Goal: Contribute content: Add original content to the website for others to see

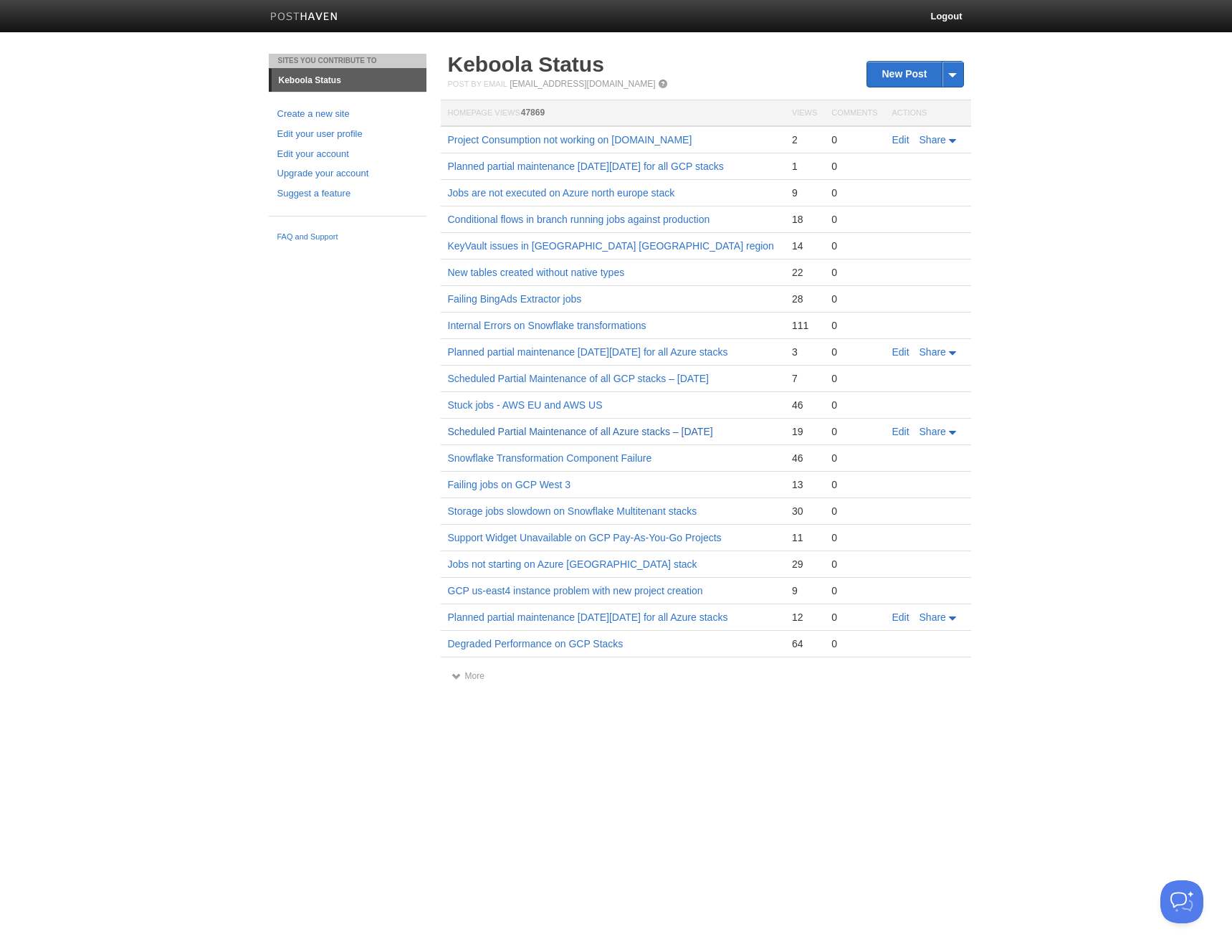
click at [602, 438] on link "Scheduled Partial Maintenance of all Azure stacks – [DATE]" at bounding box center [581, 431] width 265 height 12
drag, startPoint x: 913, startPoint y: 76, endPoint x: 854, endPoint y: 36, distance: 71.3
click at [913, 76] on link "New Post" at bounding box center [915, 73] width 95 height 25
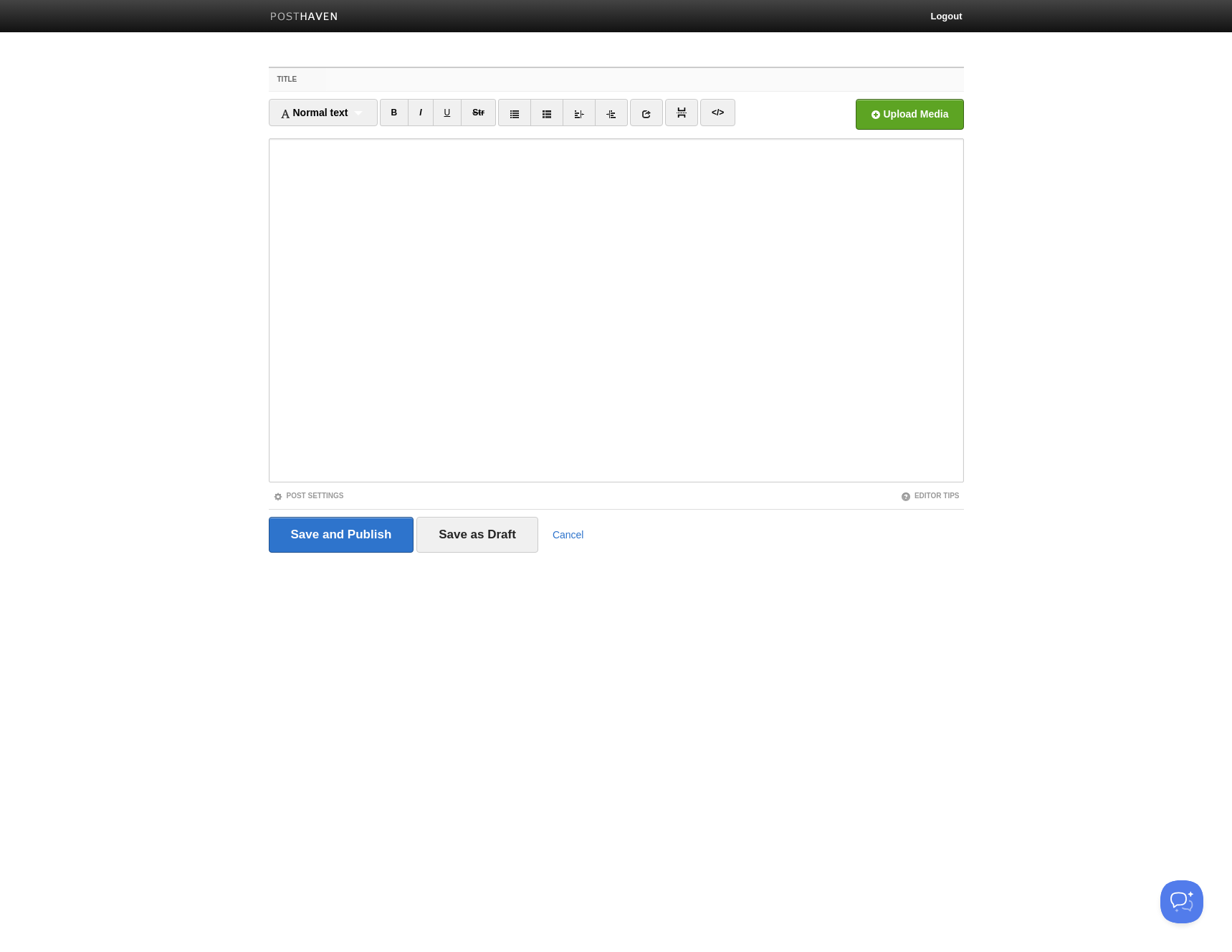
paste input "Scheduled Partial Maintenance of all Azure stacks – September 20, 2025"
type input "Scheduled Partial Maintenance of all Azure stacks – September 20, 2025"
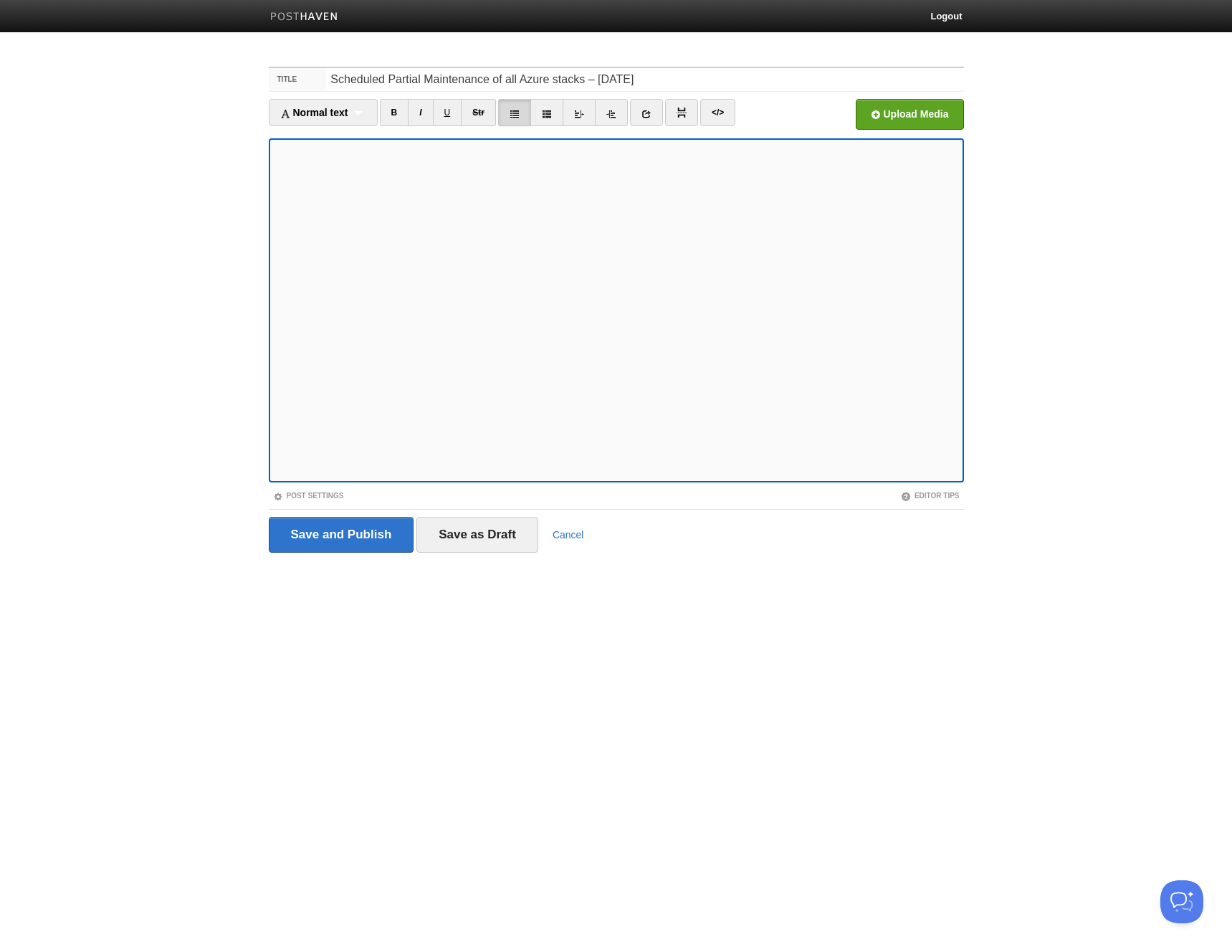
click at [286, 14] on img at bounding box center [304, 17] width 68 height 11
click at [718, 114] on link "</>" at bounding box center [718, 113] width 35 height 27
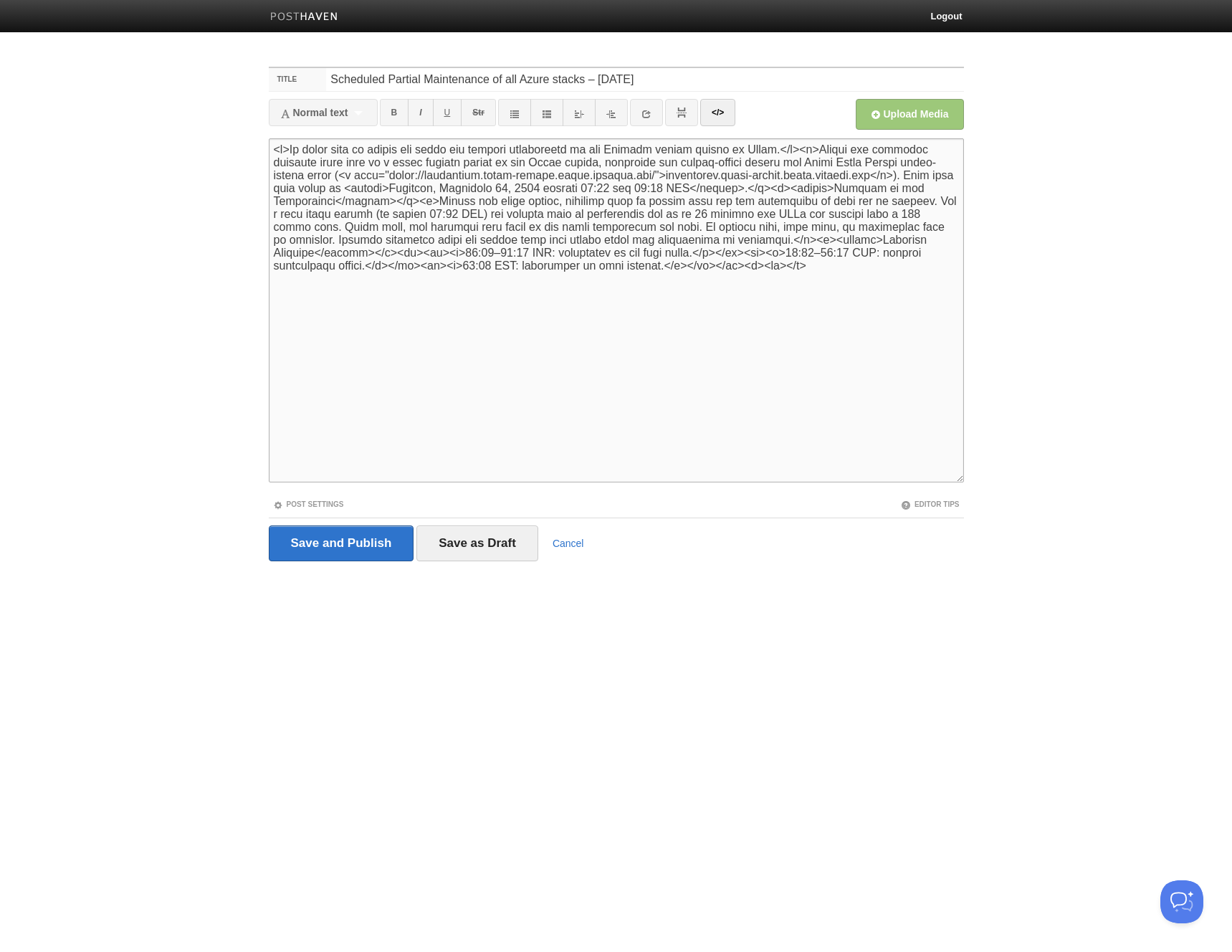
click at [513, 271] on textarea at bounding box center [617, 310] width 696 height 344
type textarea "<p>We would like to inform you about the planned maintenance of all Keboola sta…"
click at [723, 107] on link "</>" at bounding box center [718, 113] width 35 height 27
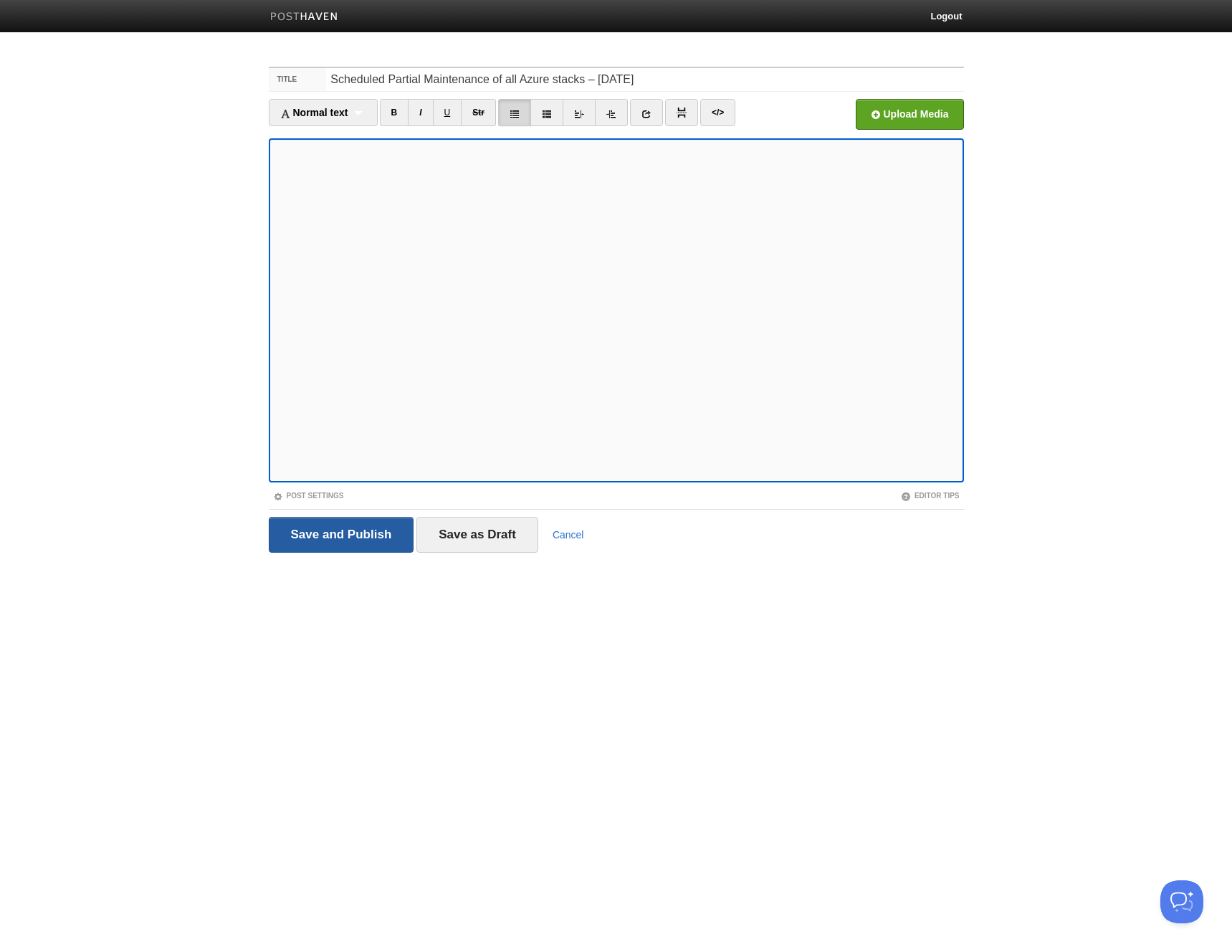
click at [347, 535] on input "Save and Publish" at bounding box center [341, 535] width 146 height 36
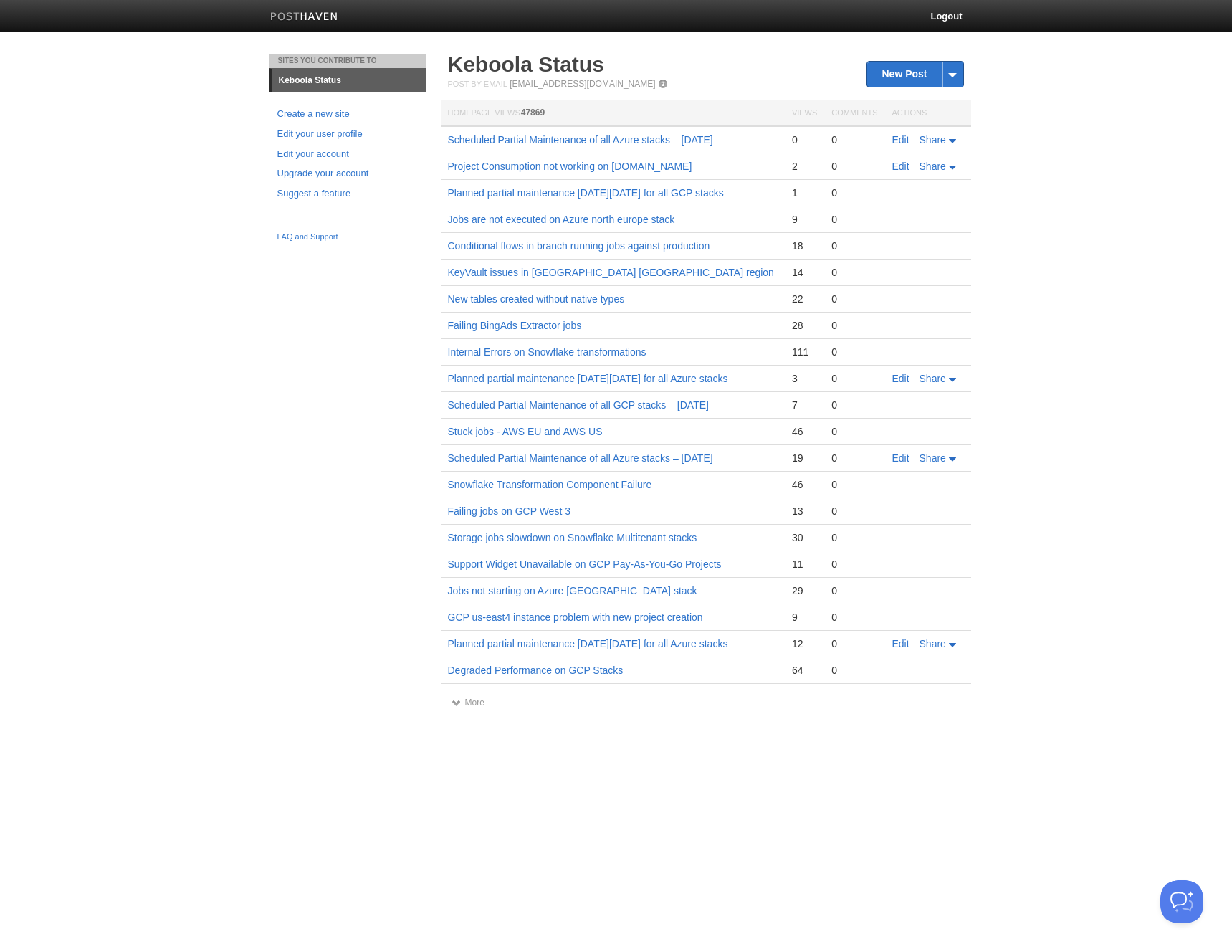
click at [697, 74] on h2 "Keboola Status" at bounding box center [707, 64] width 516 height 21
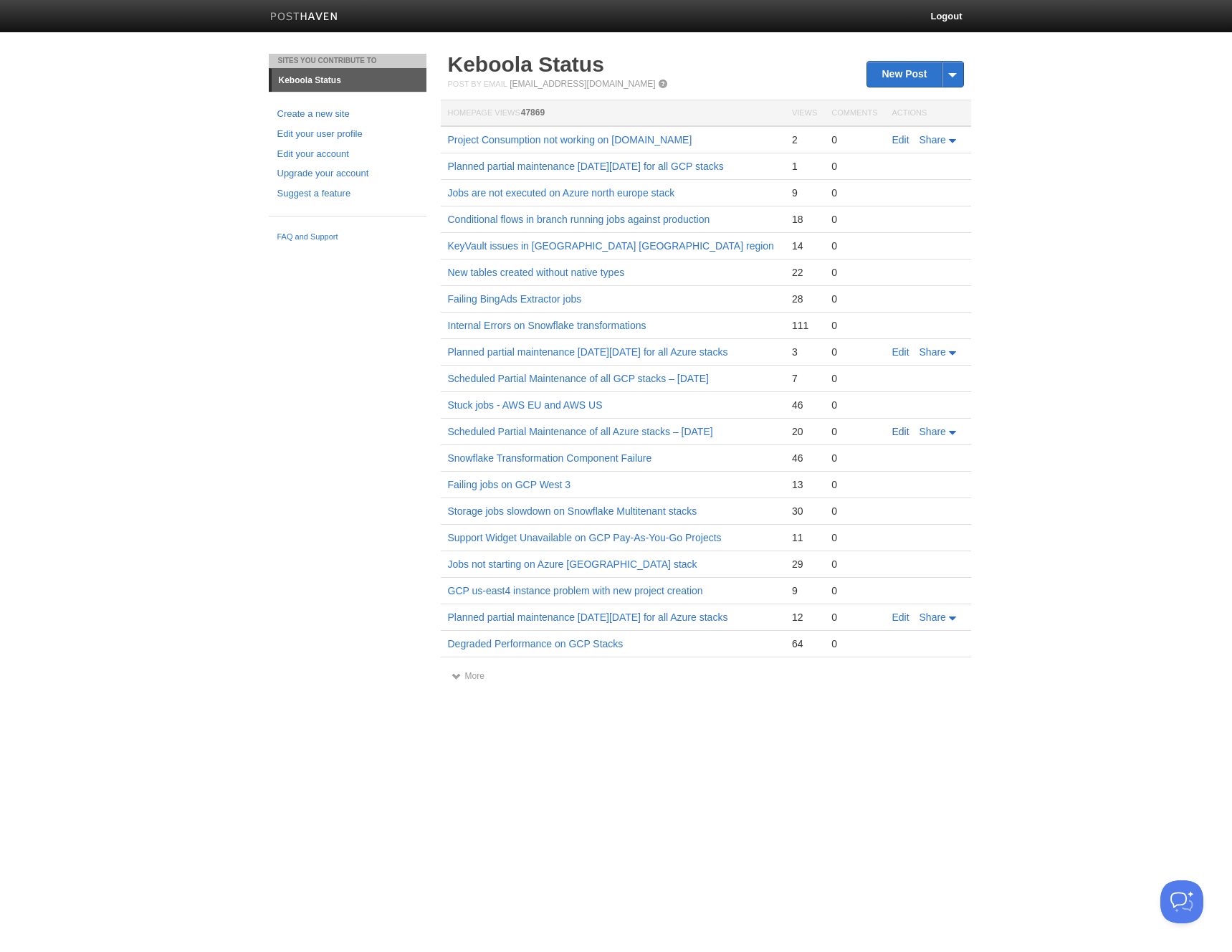
click at [895, 438] on link "Edit" at bounding box center [901, 431] width 17 height 12
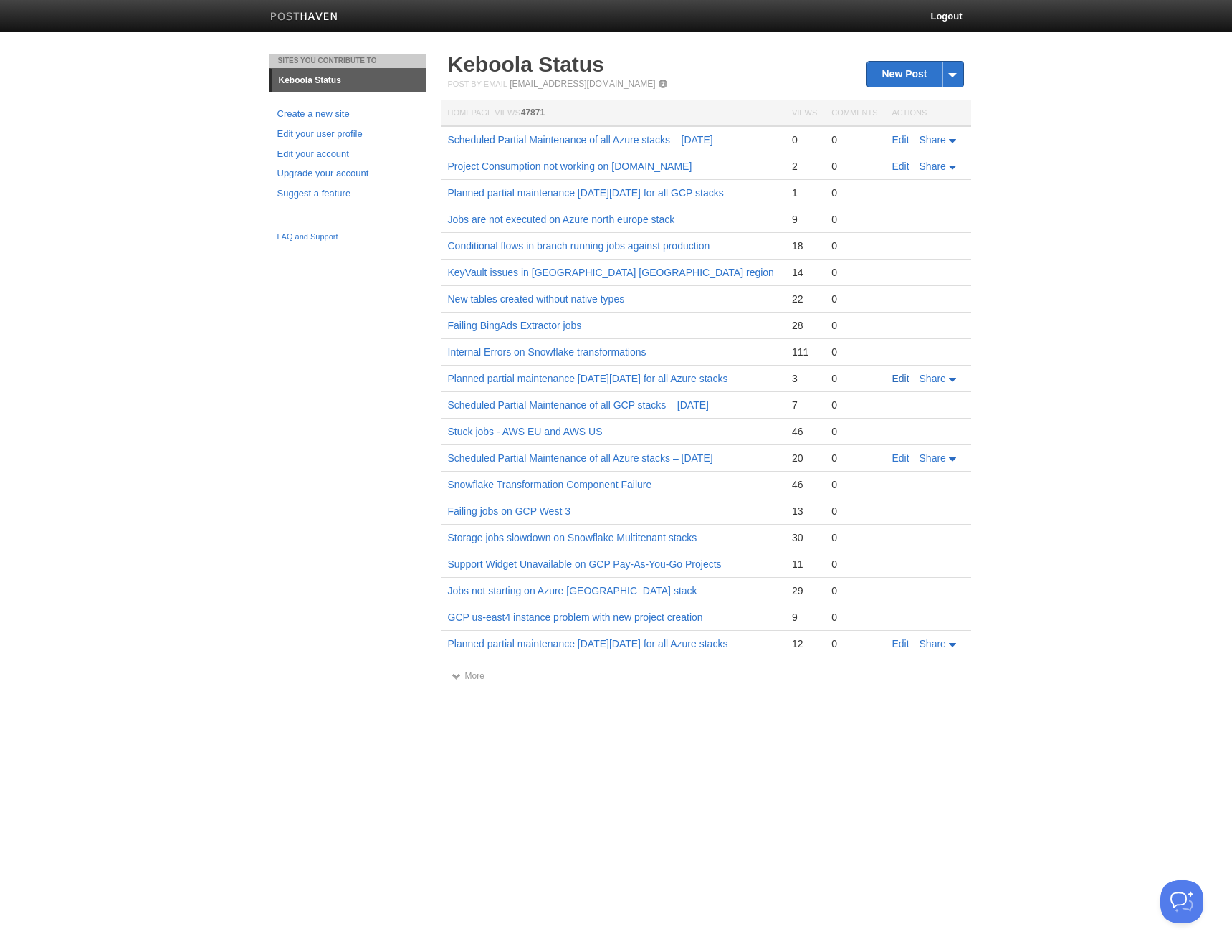
click at [895, 384] on link "Edit" at bounding box center [901, 378] width 17 height 12
drag, startPoint x: 918, startPoint y: 81, endPoint x: 807, endPoint y: 45, distance: 116.7
click at [918, 81] on link "New Post" at bounding box center [915, 73] width 95 height 25
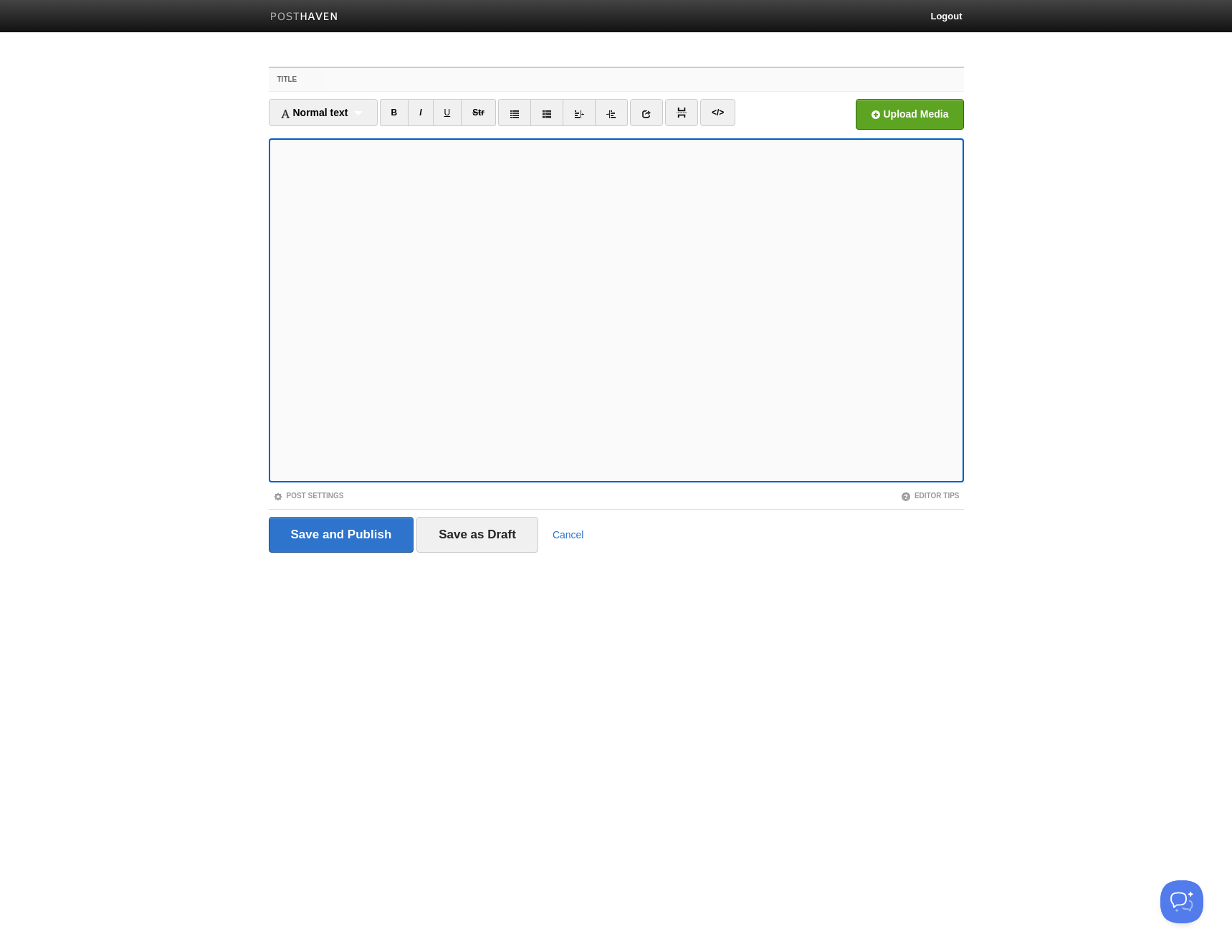
click at [399, 76] on input "Title" at bounding box center [644, 79] width 637 height 23
paste input "Planned partial maintenance [DATE][DATE] for all Azure stacks"
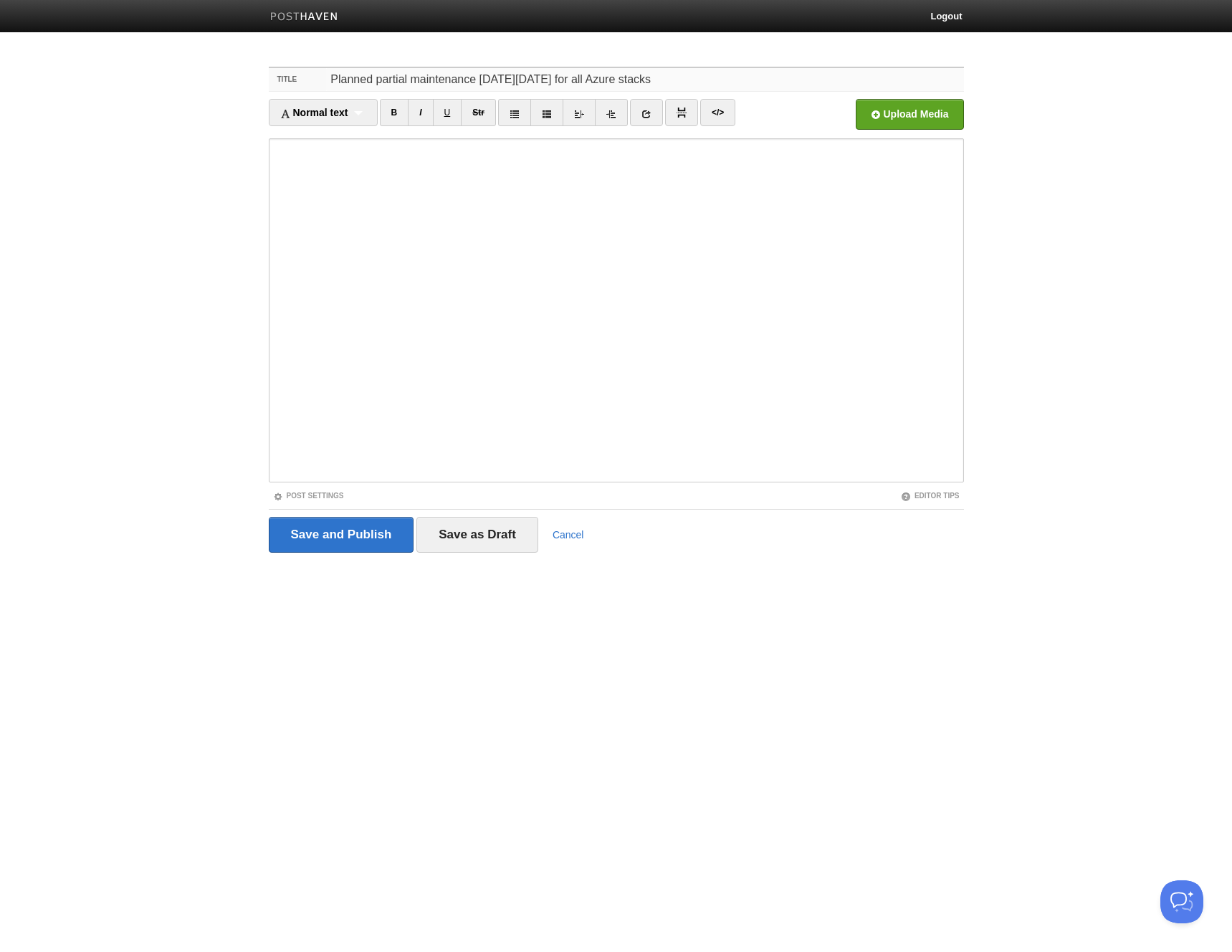
click at [562, 81] on input "Planned partial maintenance [DATE][DATE] for all Azure stacks" at bounding box center [644, 79] width 637 height 23
click at [561, 81] on input "Planned partial maintenance [DATE][DATE] for all Azure stacks" at bounding box center [644, 79] width 637 height 23
type input "Planned partial maintenance on Saturday, September 20, 2025 for all Azure stacks"
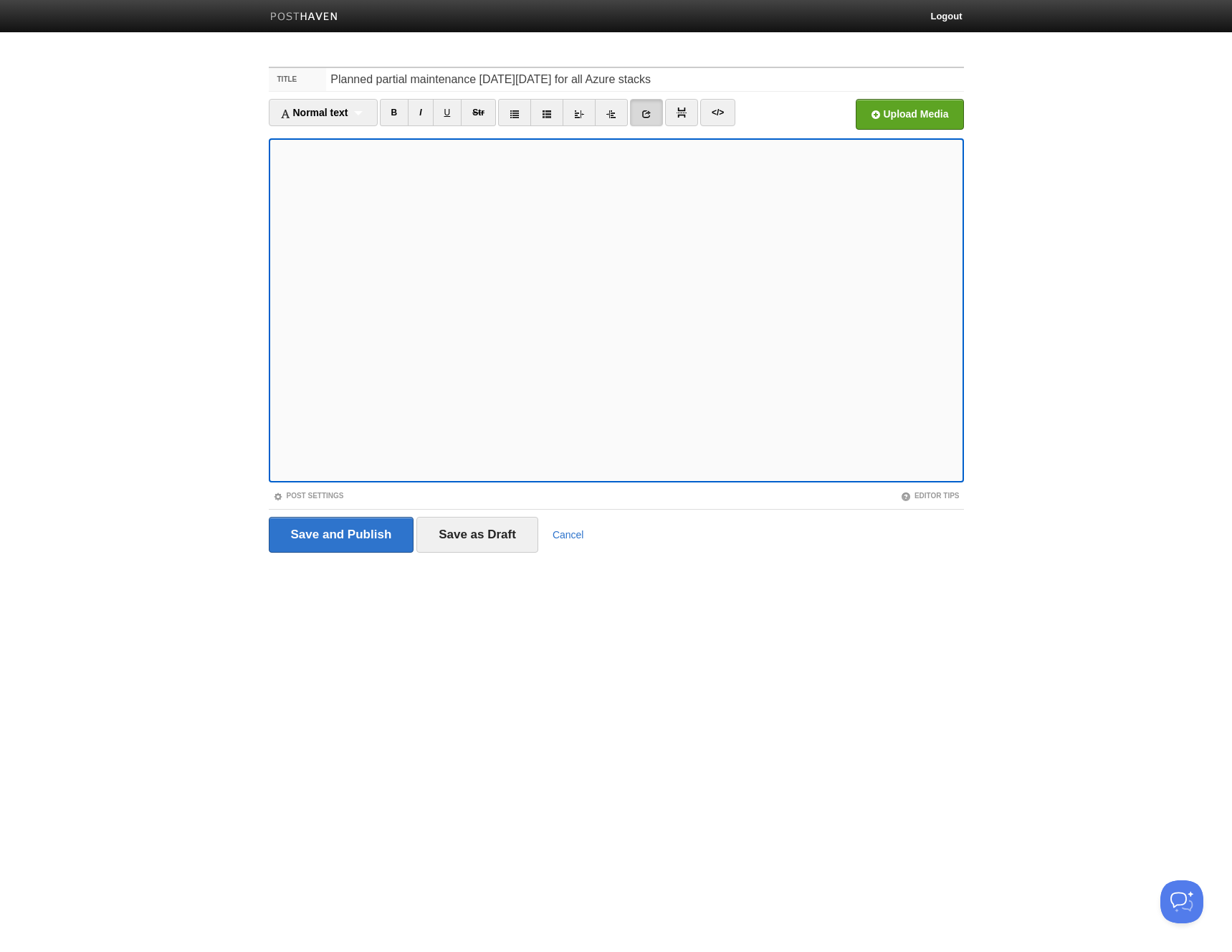
click at [650, 111] on icon at bounding box center [646, 114] width 10 height 10
click at [726, 111] on link "</>" at bounding box center [718, 113] width 35 height 27
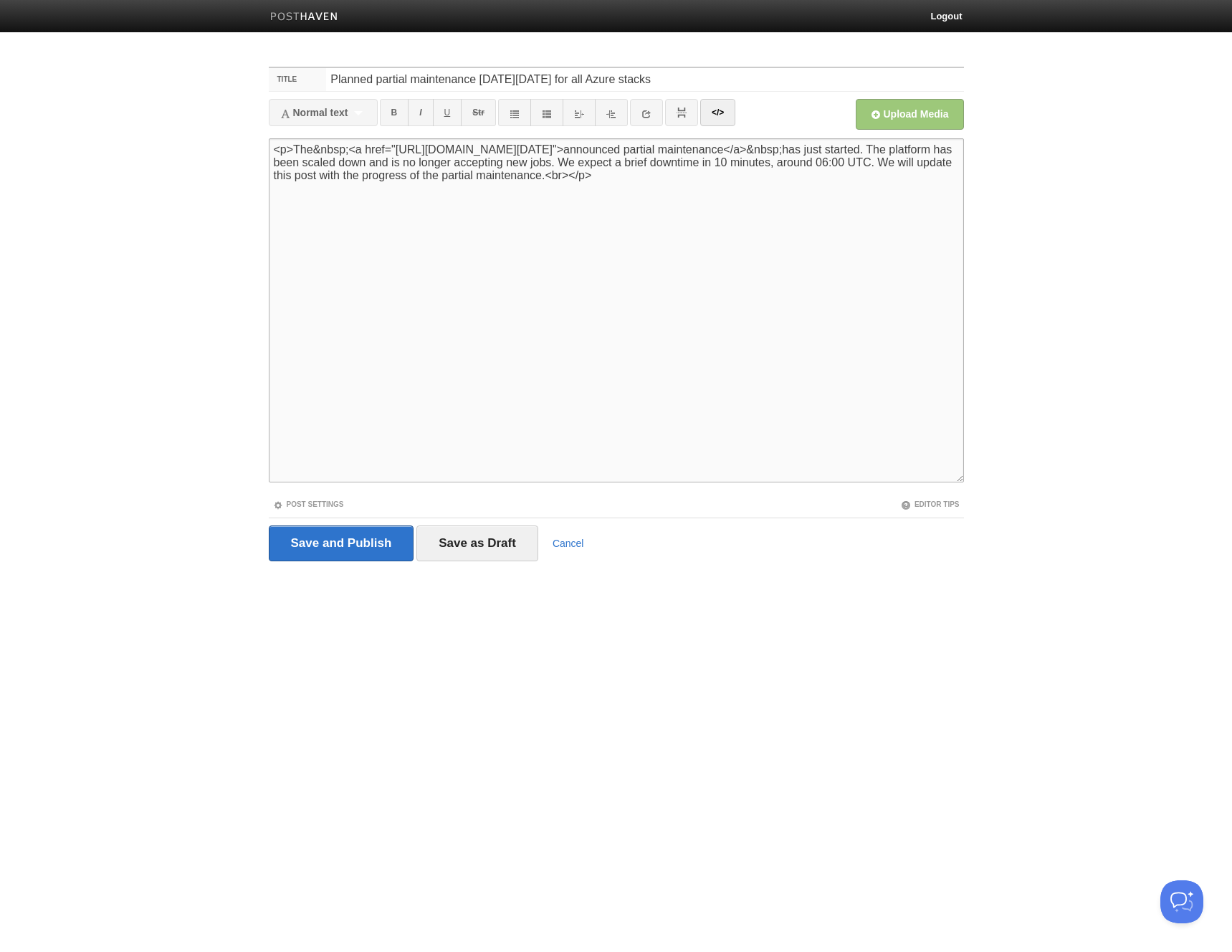
drag, startPoint x: 395, startPoint y: 148, endPoint x: 861, endPoint y: 150, distance: 466.0
click at [861, 150] on textarea "<p>The&nbsp;<a href="https://status.keboola.com/scheduled-partial-maintenance-o…" at bounding box center [617, 310] width 696 height 344
paste textarea "https://status.keboola.com/scheduled-partial-maintenance-of-all-azure-stacks-se…"
type textarea "<p>The&nbsp;<a href="https://status.keboola.com/scheduled-partial-maintenance-o…"
click at [486, 546] on input "Save as Draft" at bounding box center [477, 543] width 122 height 36
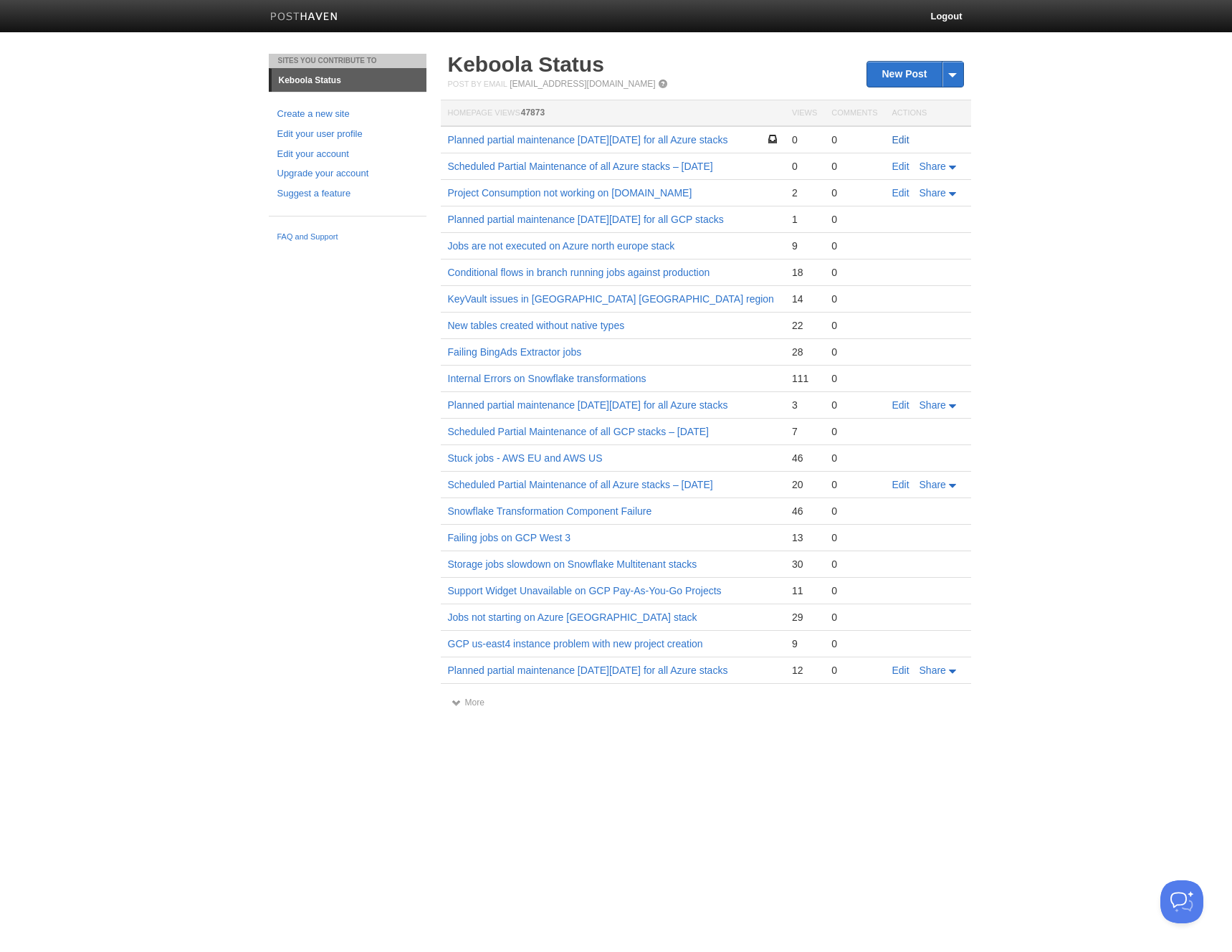
click at [895, 138] on link "Edit" at bounding box center [901, 139] width 17 height 12
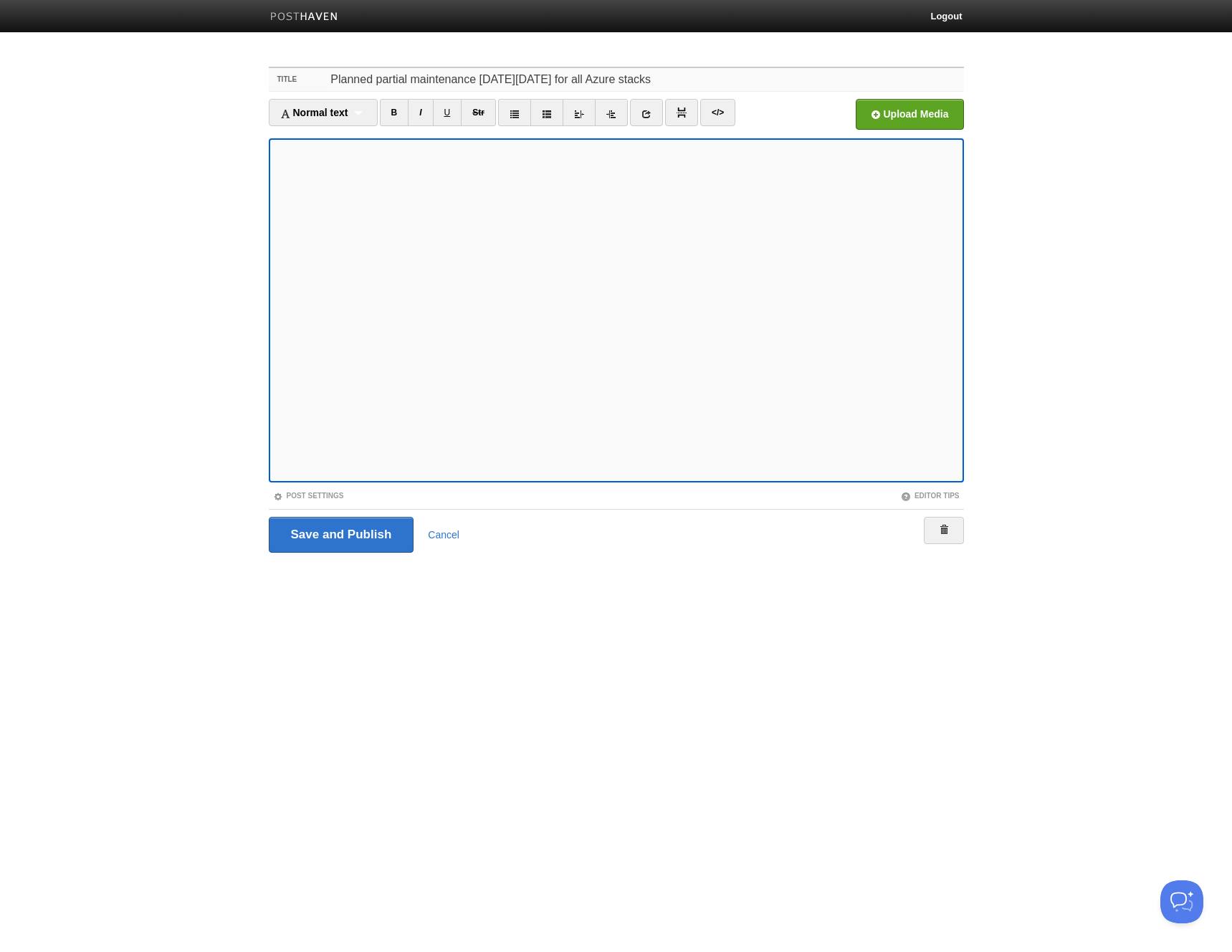
click at [411, 80] on input "Planned partial maintenance [DATE][DATE] for all Azure stacks" at bounding box center [644, 79] width 637 height 23
